Goal: Information Seeking & Learning: Learn about a topic

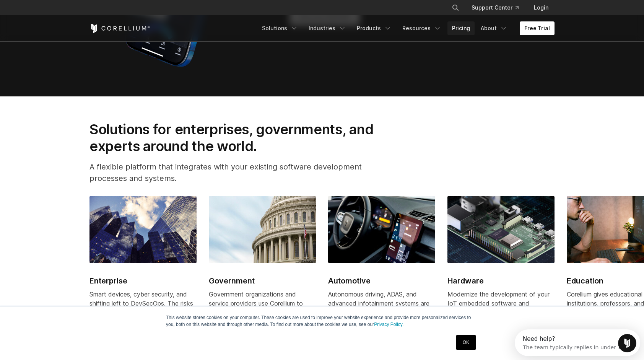
click at [461, 28] on link "Pricing" at bounding box center [460, 28] width 27 height 14
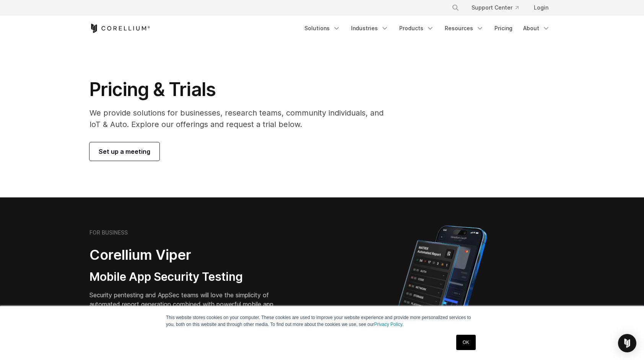
click at [131, 155] on span "Set up a meeting" at bounding box center [125, 151] width 52 height 9
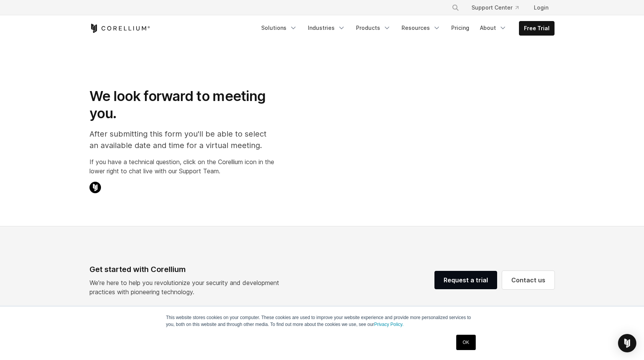
select select "**"
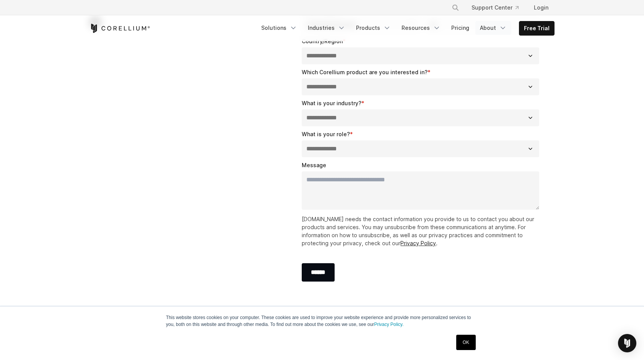
scroll to position [191, 0]
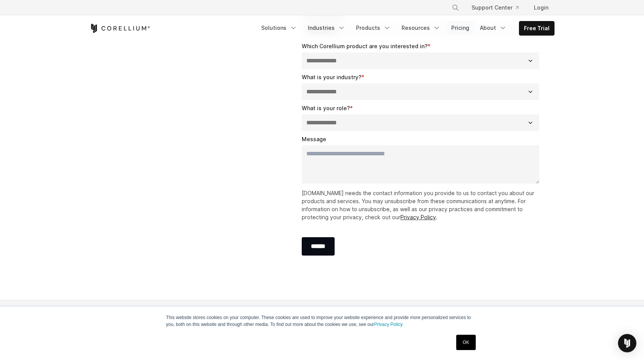
click at [460, 26] on link "Pricing" at bounding box center [459, 28] width 27 height 14
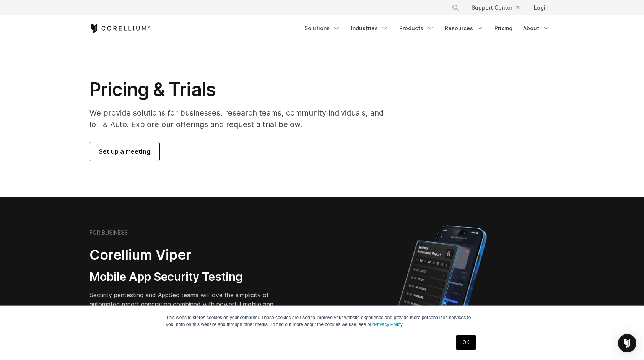
click at [118, 151] on span "Set up a meeting" at bounding box center [125, 151] width 52 height 9
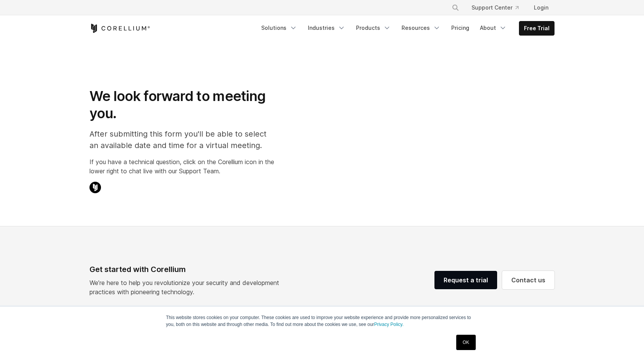
select select "**"
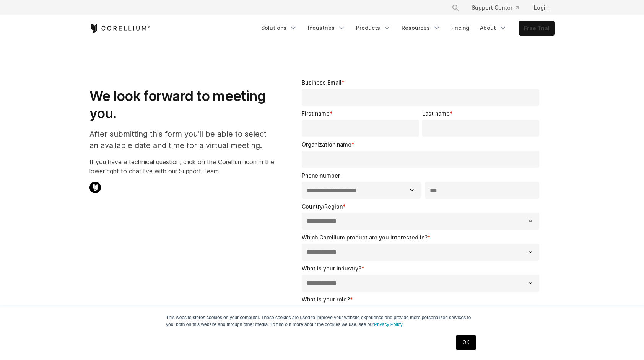
click at [547, 32] on link "Free Trial" at bounding box center [536, 28] width 35 height 14
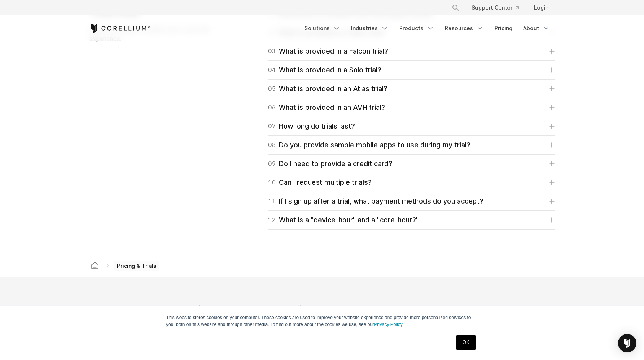
scroll to position [1070, 0]
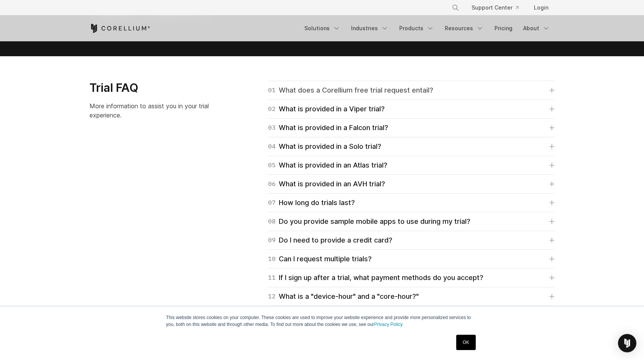
click at [408, 95] on div "01 What does a Corellium free trial request entail?" at bounding box center [350, 90] width 165 height 11
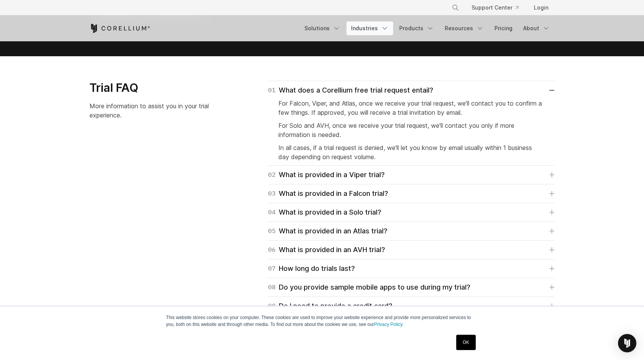
click at [387, 30] on icon "Navigation Menu" at bounding box center [385, 28] width 8 height 8
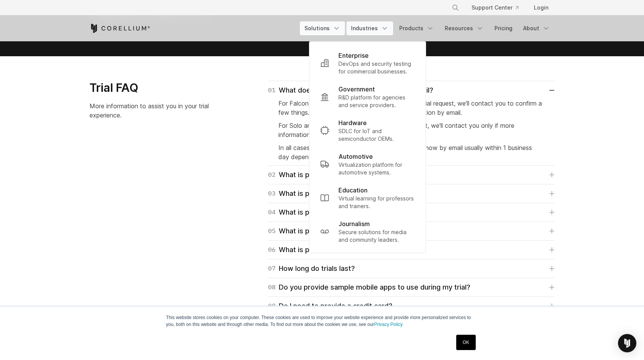
click at [323, 28] on link "Solutions" at bounding box center [322, 28] width 45 height 14
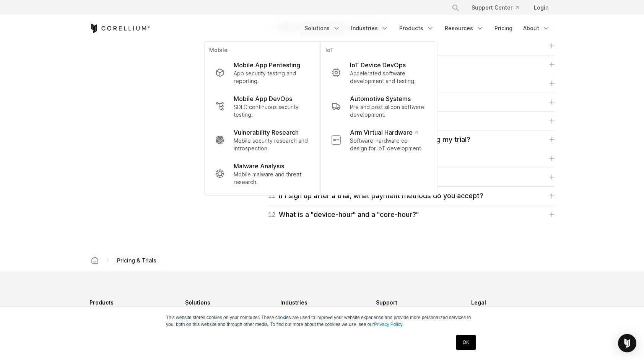
scroll to position [1223, 0]
